Goal: Navigation & Orientation: Go to known website

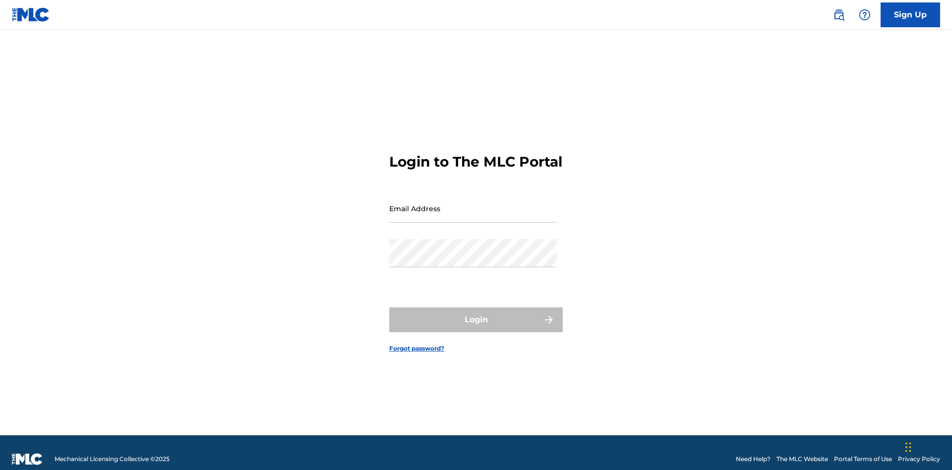
scroll to position [13, 0]
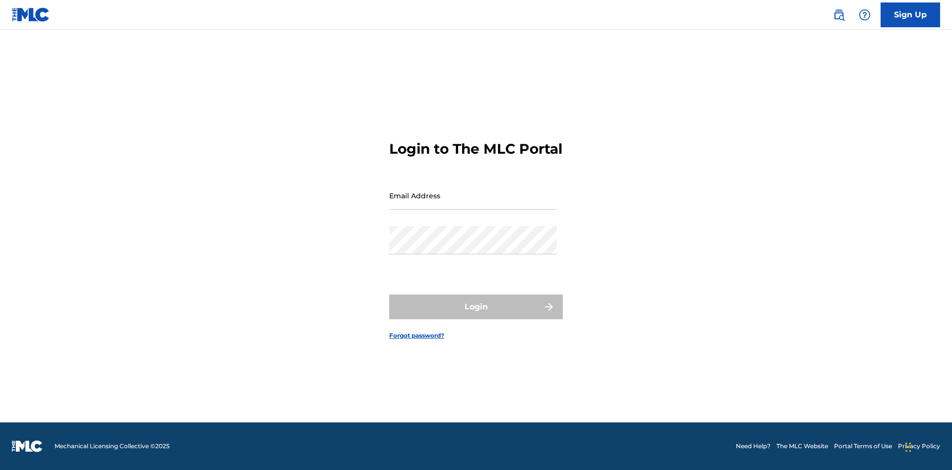
click at [473, 204] on input "Email Address" at bounding box center [473, 195] width 168 height 28
type input "b42af43d-9781-42f8-925e-95132843d6ef@mailslurp.biz"
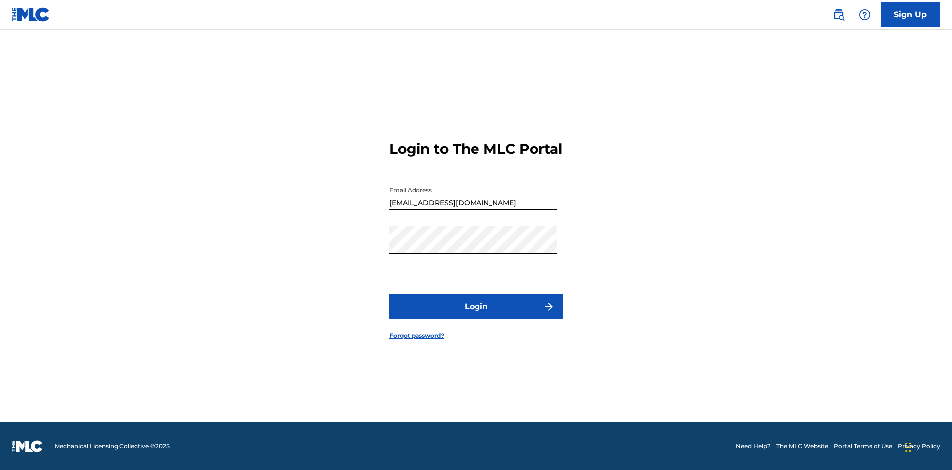
click at [476, 315] on button "Login" at bounding box center [475, 306] width 173 height 25
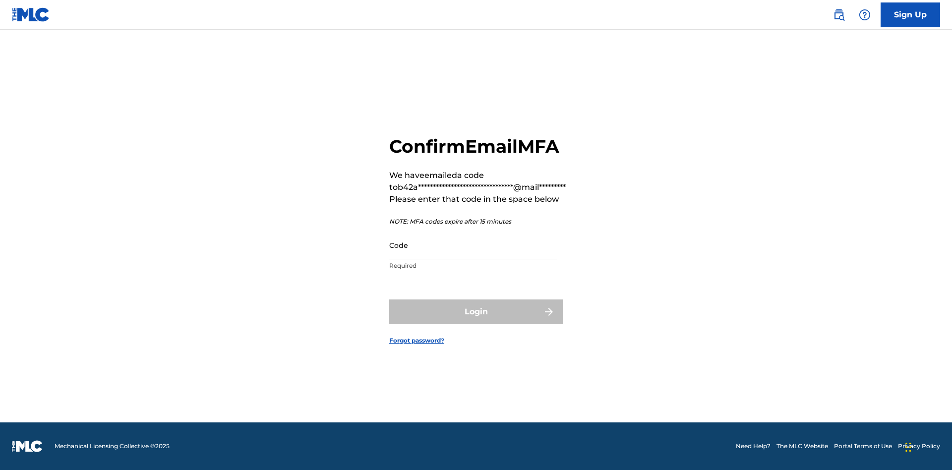
click at [473, 245] on input "Code" at bounding box center [473, 245] width 168 height 28
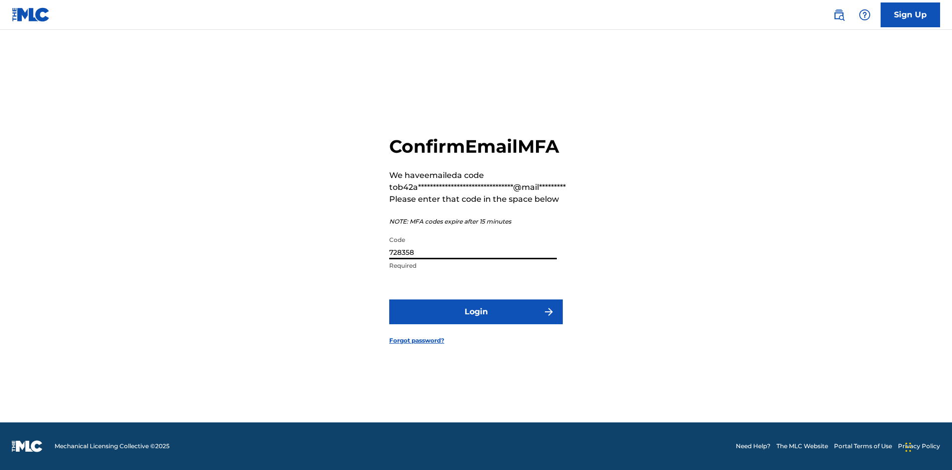
type input "728358"
click at [476, 311] on button "Login" at bounding box center [475, 311] width 173 height 25
